Goal: Task Accomplishment & Management: Manage account settings

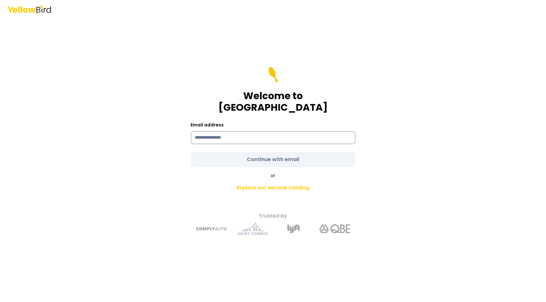
click at [268, 131] on input at bounding box center [273, 137] width 164 height 13
type input "**********"
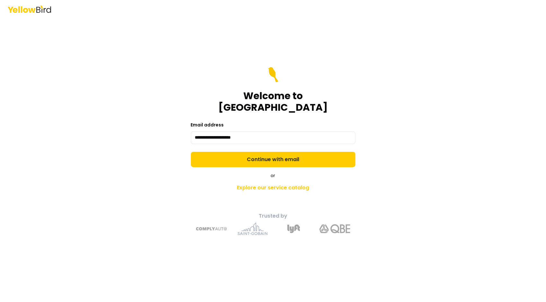
click at [430, 160] on div "**********" at bounding box center [273, 151] width 546 height 302
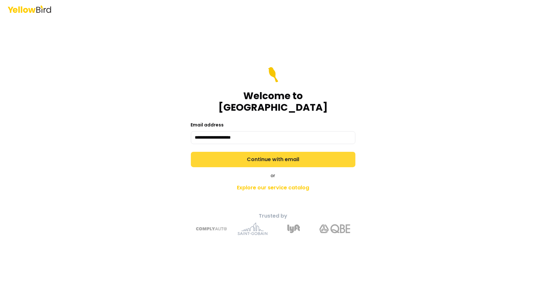
click at [318, 152] on button "Continue with email" at bounding box center [273, 159] width 164 height 15
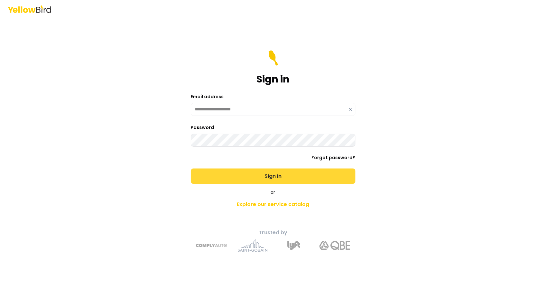
click at [320, 171] on button "Sign in" at bounding box center [273, 176] width 164 height 15
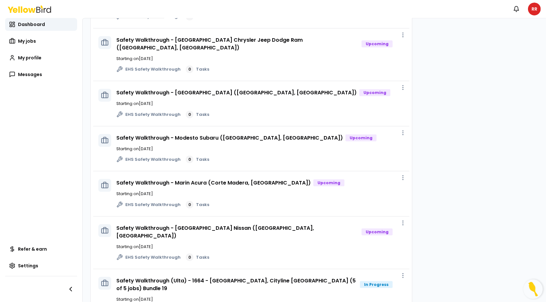
scroll to position [501, 0]
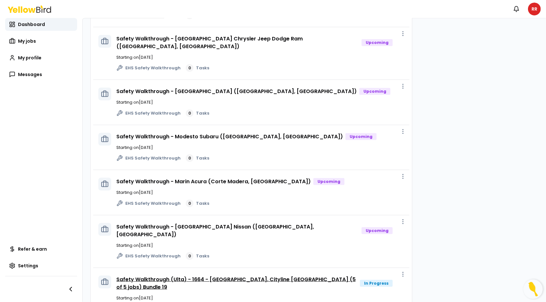
click at [320, 276] on link "Safety Walkthrough (Ulta) - 1664 - [GEOGRAPHIC_DATA], Cityline [GEOGRAPHIC_DATA…" at bounding box center [235, 283] width 239 height 15
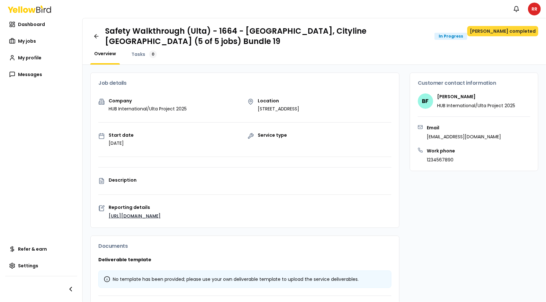
click at [512, 31] on button "[PERSON_NAME] completed" at bounding box center [502, 31] width 71 height 10
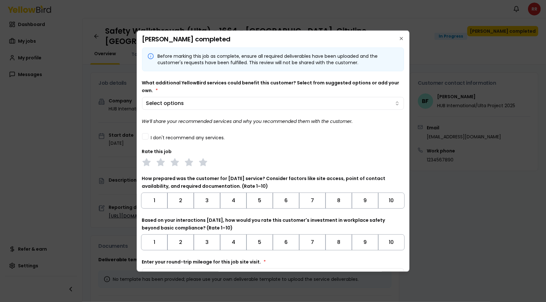
click at [149, 136] on div "I don't recommend any services." at bounding box center [273, 136] width 262 height 7
click at [146, 136] on button "I don't recommend any services." at bounding box center [145, 136] width 6 height 6
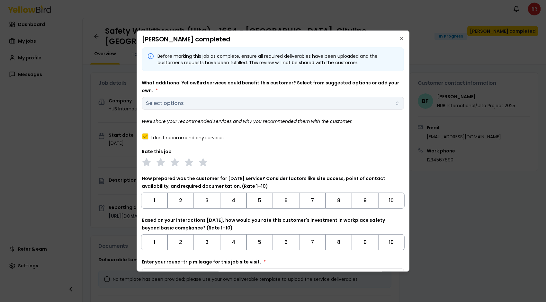
scroll to position [39, 0]
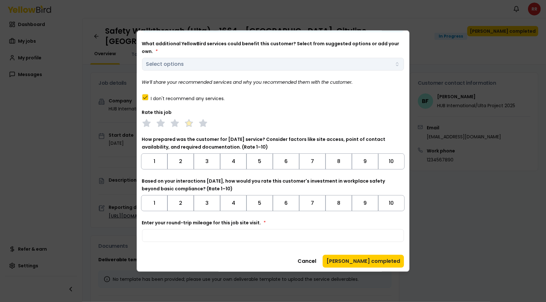
click at [190, 123] on polygon at bounding box center [188, 122] width 7 height 7
click at [365, 162] on button "9" at bounding box center [365, 161] width 26 height 16
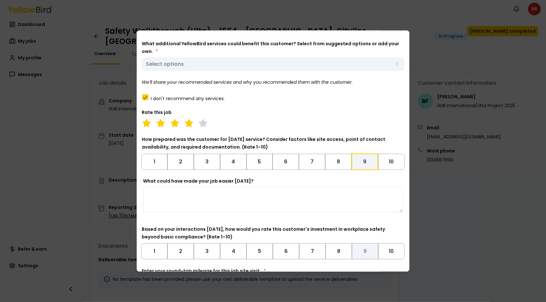
click at [363, 247] on button "9" at bounding box center [365, 251] width 26 height 16
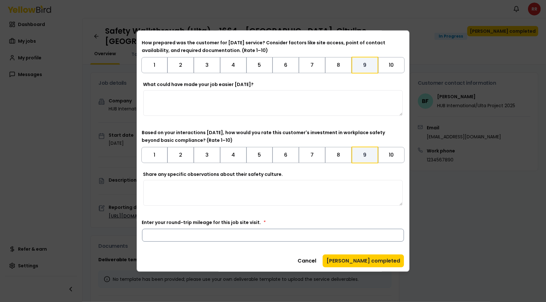
click at [254, 236] on input "Enter your round-trip mileage for this job site visit. *" at bounding box center [273, 235] width 262 height 13
type input "**"
click at [379, 259] on button "[PERSON_NAME] completed" at bounding box center [362, 260] width 81 height 13
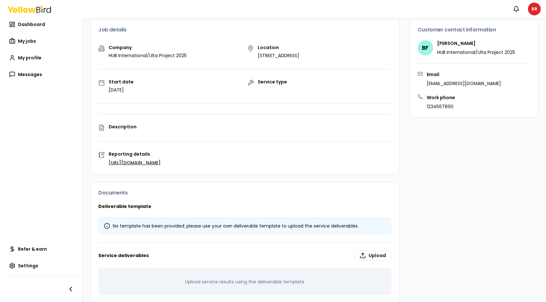
scroll to position [0, 0]
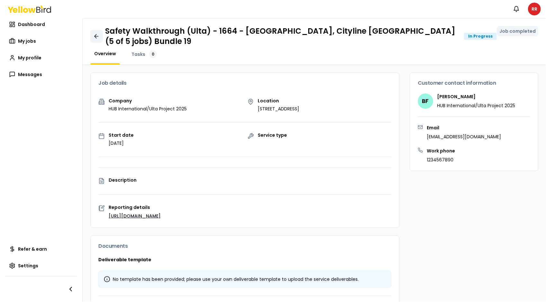
click at [97, 30] on link at bounding box center [96, 36] width 13 height 13
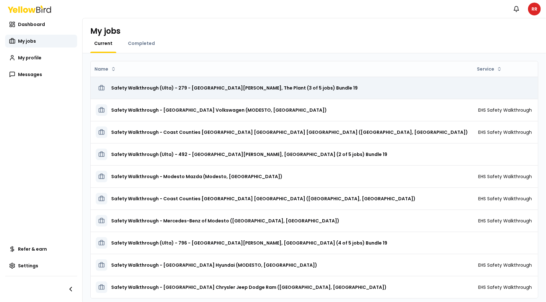
click at [203, 87] on h3 "Safety Walkthrough (Ulta) - 279 - [GEOGRAPHIC_DATA][PERSON_NAME], The Plant (3 …" at bounding box center [234, 88] width 246 height 12
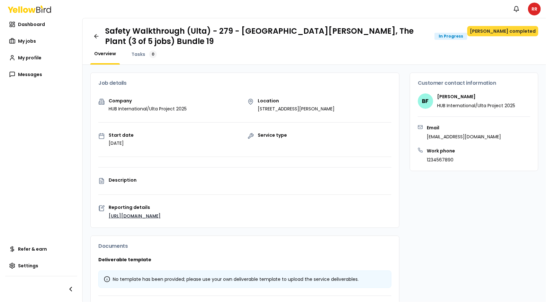
click at [505, 31] on button "[PERSON_NAME] completed" at bounding box center [502, 31] width 71 height 10
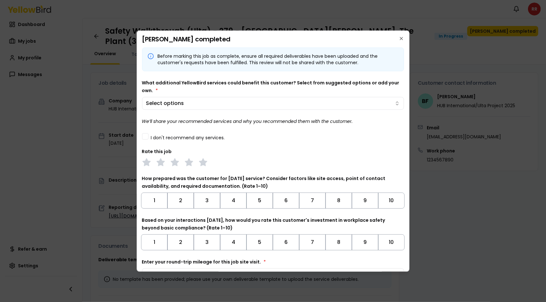
click at [146, 138] on button "I don't recommend any services." at bounding box center [145, 136] width 6 height 6
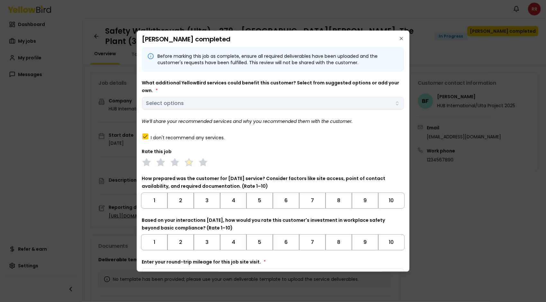
click at [189, 161] on polygon at bounding box center [188, 161] width 7 height 7
click at [363, 197] on button "9" at bounding box center [365, 200] width 26 height 16
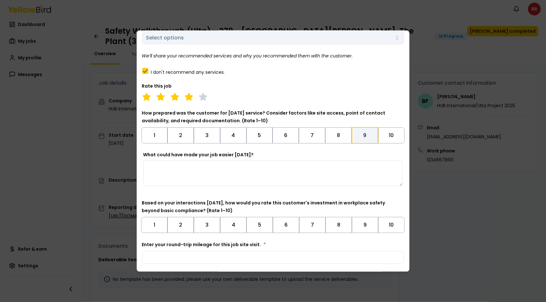
scroll to position [81, 0]
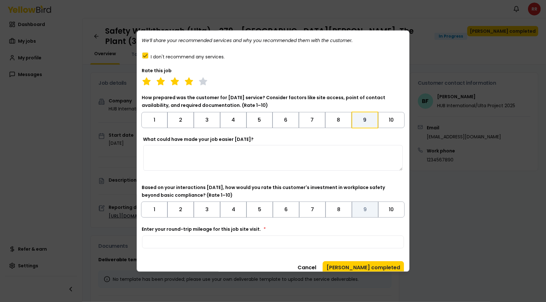
click at [362, 207] on button "9" at bounding box center [365, 209] width 26 height 16
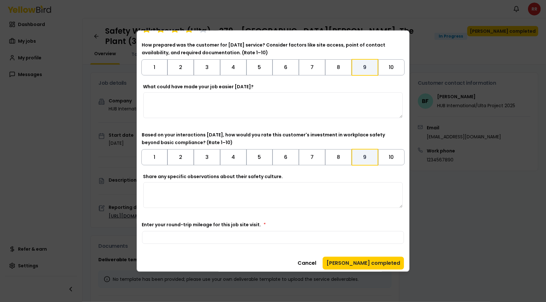
scroll to position [135, 0]
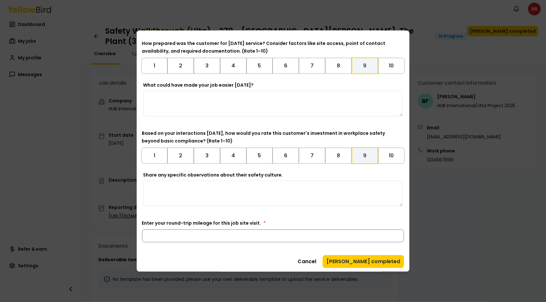
click at [225, 236] on input "Enter your round-trip mileage for this job site visit. *" at bounding box center [273, 235] width 262 height 13
type input "**"
click at [376, 261] on button "[PERSON_NAME] completed" at bounding box center [362, 261] width 81 height 13
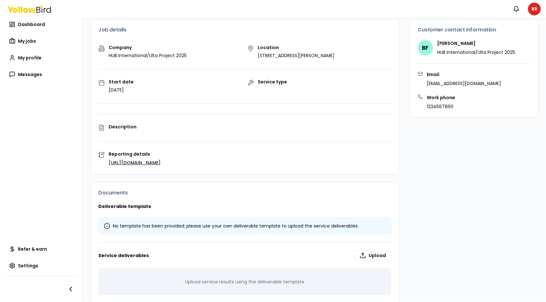
scroll to position [0, 0]
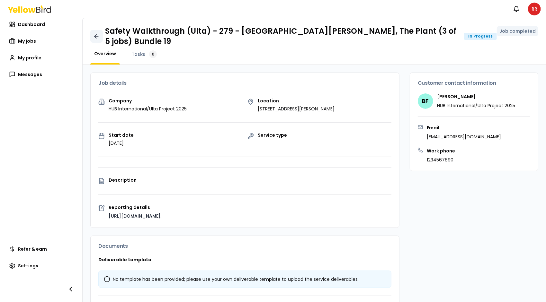
click at [97, 36] on icon at bounding box center [96, 36] width 4 height 0
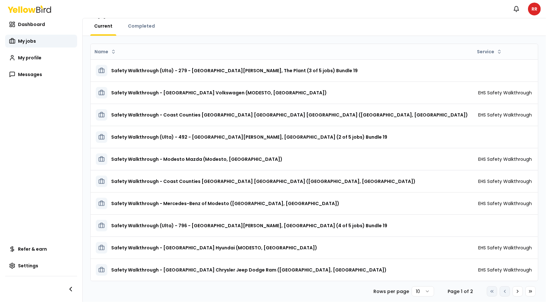
scroll to position [23, 0]
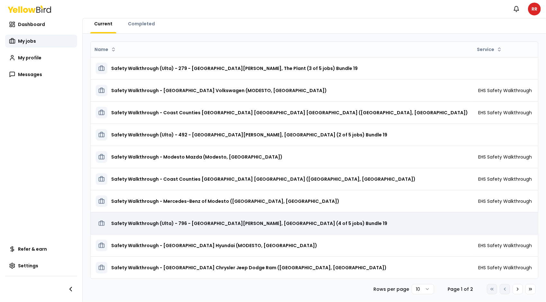
click at [473, 223] on td at bounding box center [505, 223] width 64 height 22
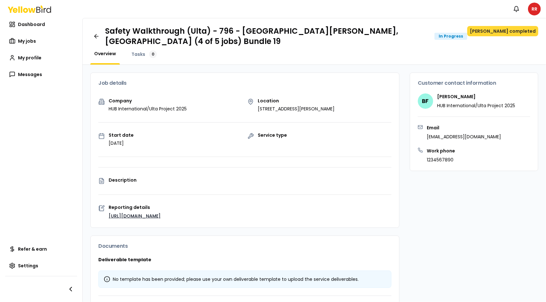
click at [509, 31] on button "[PERSON_NAME] completed" at bounding box center [502, 31] width 71 height 10
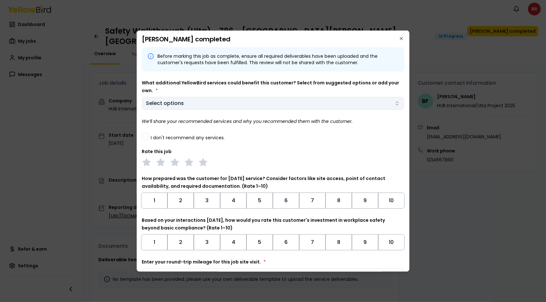
click at [232, 100] on body "Notifications RR Dashboard My jobs My profile Messages Refer & earn Settings Sa…" at bounding box center [273, 151] width 546 height 302
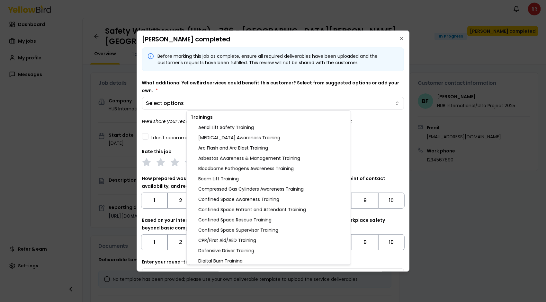
click at [237, 76] on body "Notifications RR Dashboard My jobs My profile Messages Refer & earn Settings Sa…" at bounding box center [273, 151] width 546 height 302
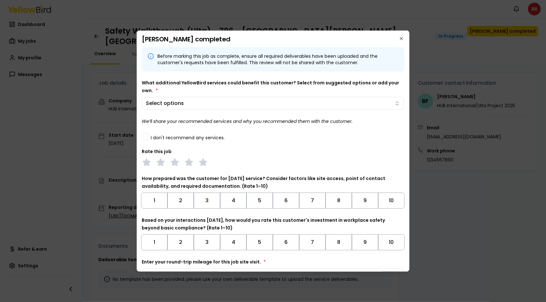
click at [143, 139] on button "I don't recommend any services." at bounding box center [145, 136] width 6 height 6
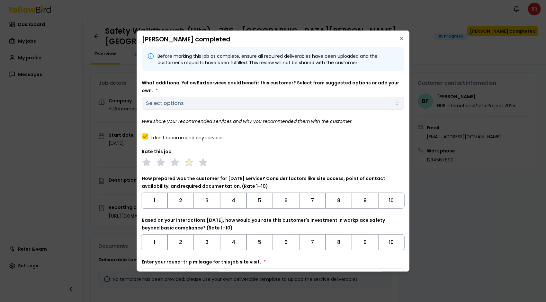
click at [185, 160] on icon at bounding box center [188, 162] width 9 height 9
click at [358, 202] on button "9" at bounding box center [365, 200] width 26 height 16
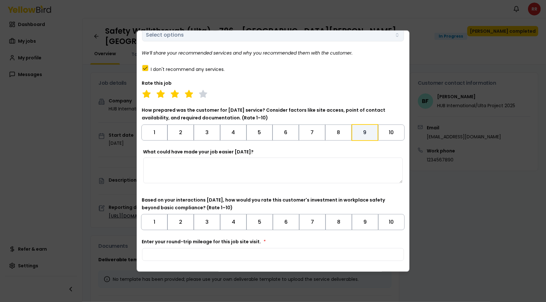
scroll to position [73, 0]
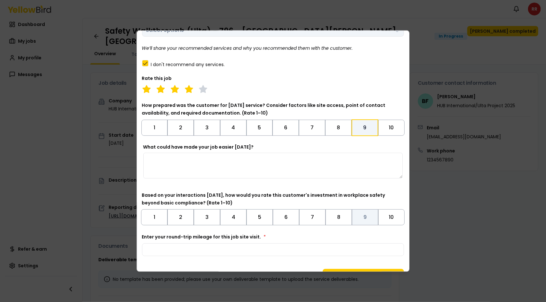
click at [367, 217] on button "9" at bounding box center [365, 217] width 26 height 16
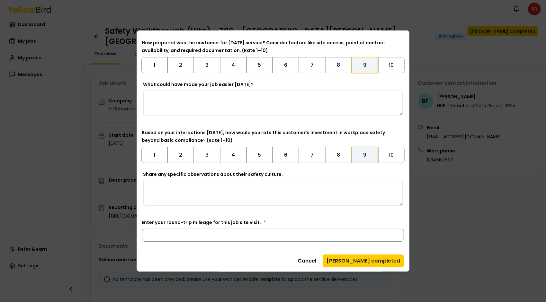
click at [275, 230] on input "Enter your round-trip mileage for this job site visit. *" at bounding box center [273, 235] width 262 height 13
type input "**"
click at [364, 259] on button "[PERSON_NAME] completed" at bounding box center [362, 260] width 81 height 13
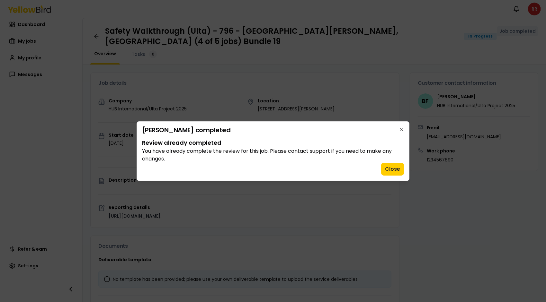
scroll to position [0, 0]
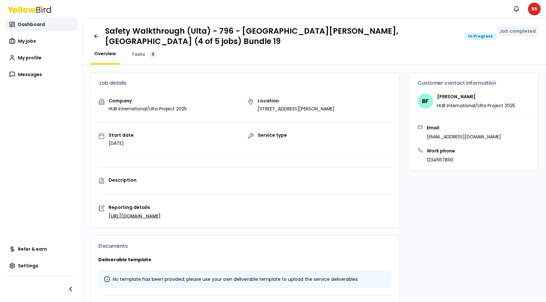
click at [41, 25] on span "Dashboard" at bounding box center [31, 24] width 27 height 6
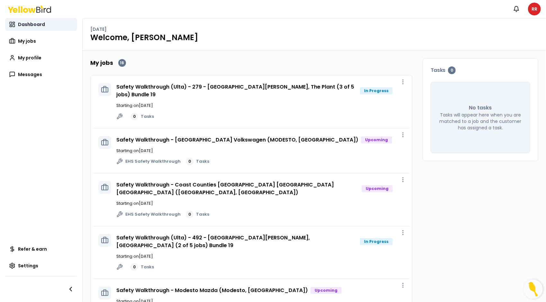
click at [38, 27] on span "Dashboard" at bounding box center [31, 24] width 27 height 6
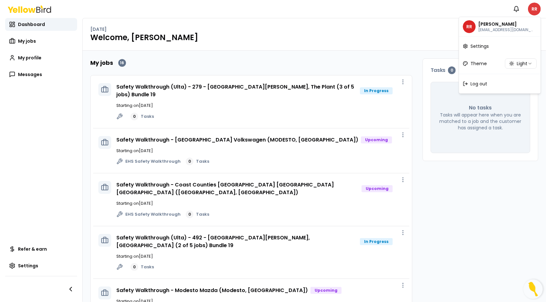
click at [536, 12] on html "Notifications RR Dashboard My jobs My profile Messages Refer & earn Settings [D…" at bounding box center [273, 151] width 546 height 302
click at [480, 83] on span "Log out" at bounding box center [478, 84] width 17 height 6
